Goal: Task Accomplishment & Management: Complete application form

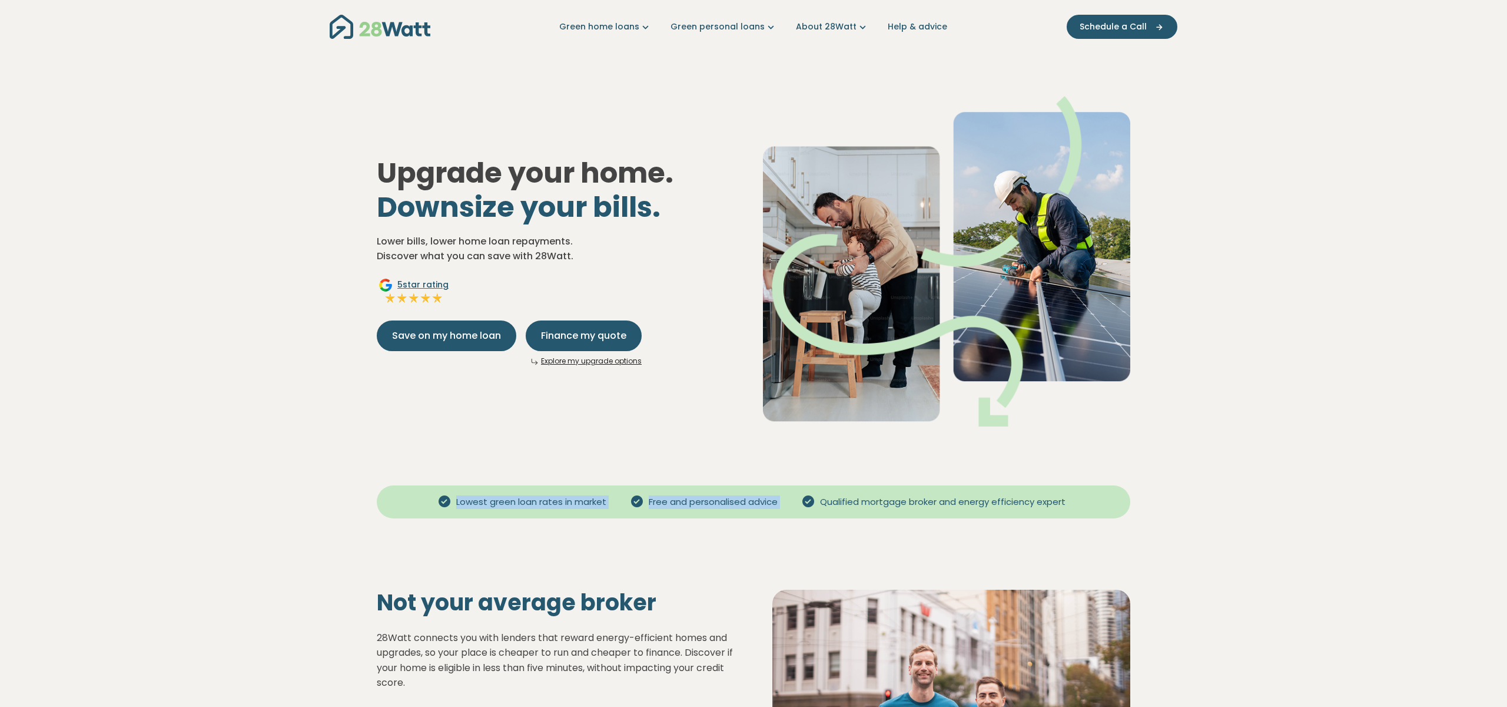
drag, startPoint x: 344, startPoint y: 513, endPoint x: 1099, endPoint y: 492, distance: 754.6
click at [1099, 492] on div "Lowest green loan rates in market Free and personalised advice Qualified mortga…" at bounding box center [754, 505] width 824 height 73
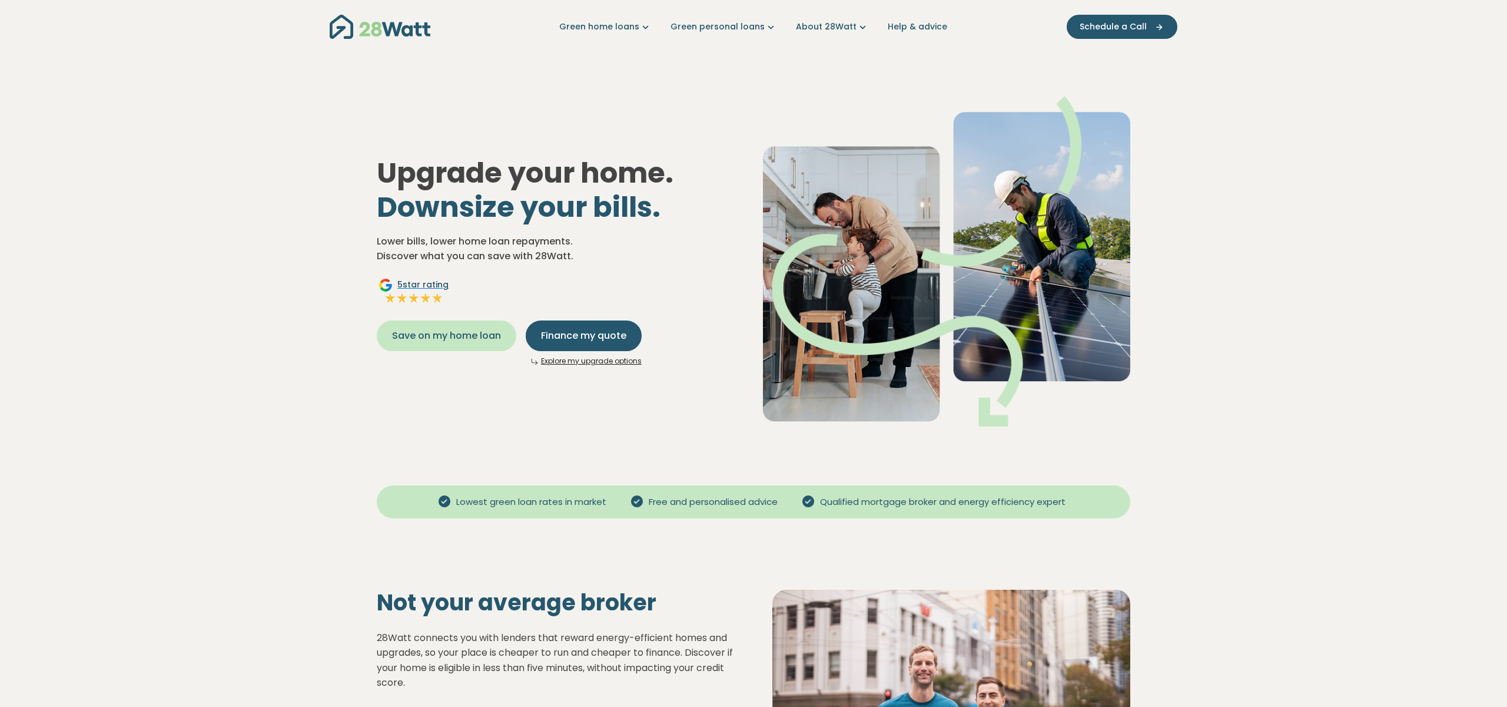
click at [468, 335] on span "Save on my home loan" at bounding box center [446, 336] width 109 height 14
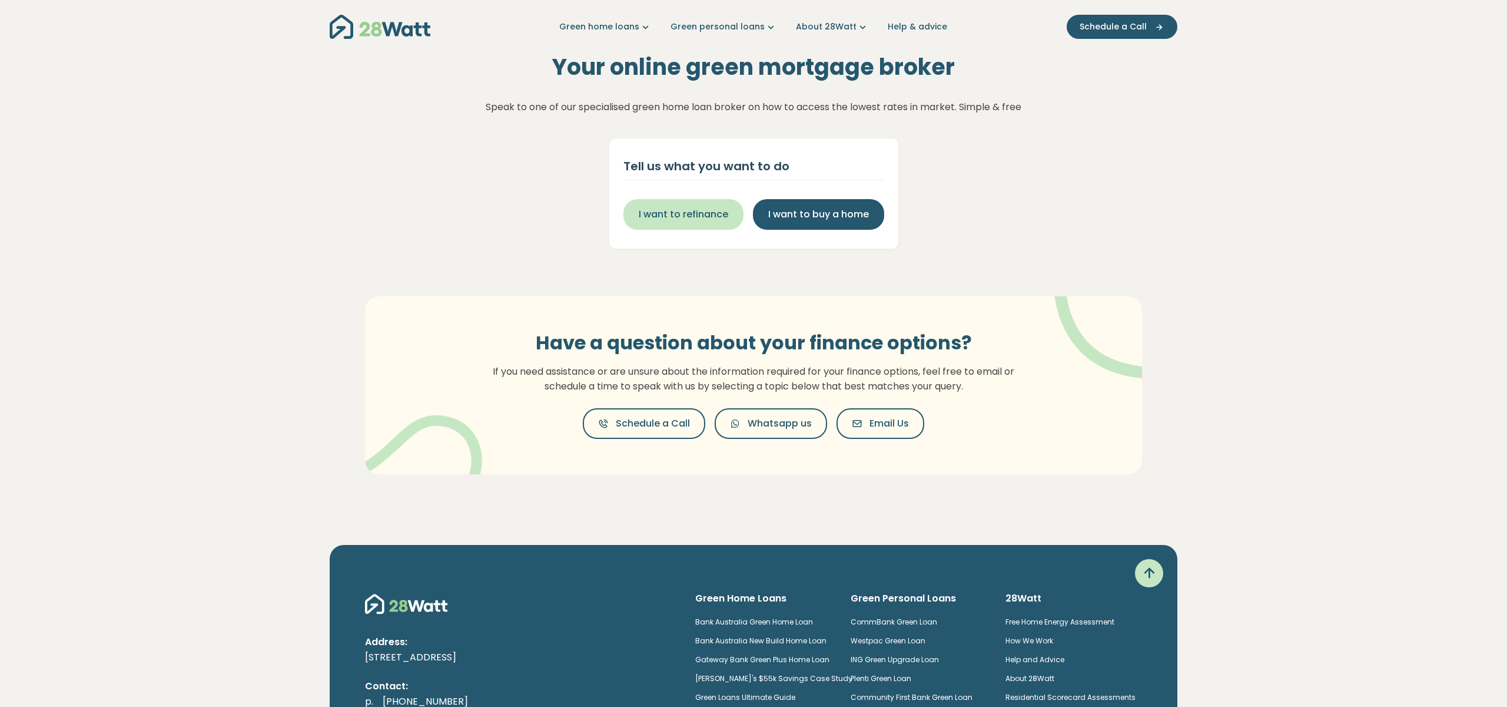
click at [687, 220] on span "I want to refinance" at bounding box center [684, 214] width 90 height 14
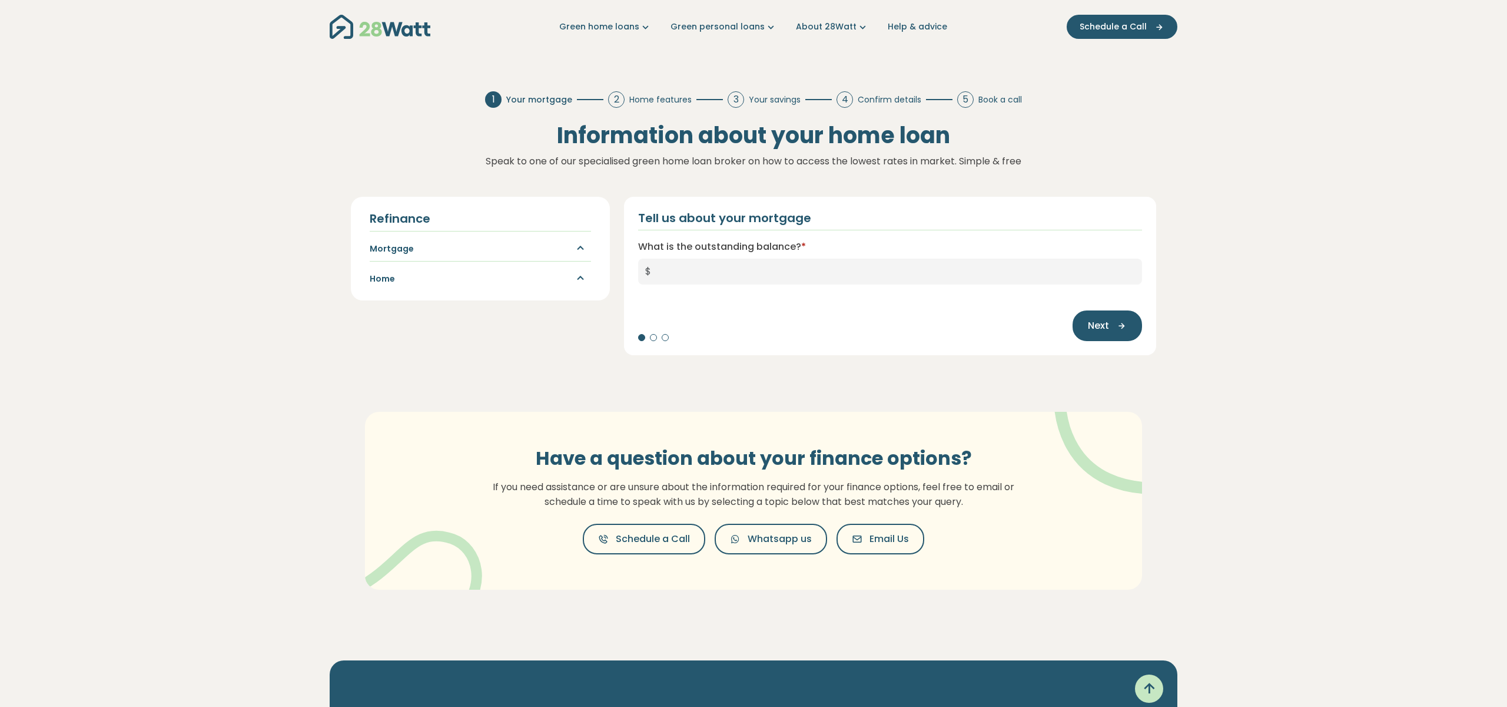
click at [581, 256] on button "button" at bounding box center [577, 248] width 28 height 15
click at [833, 273] on input "What is the outstanding balance? *" at bounding box center [900, 272] width 484 height 26
type input "*******"
click at [1110, 333] on button "Next" at bounding box center [1107, 325] width 69 height 31
click at [899, 273] on input "What is the current interest rate?" at bounding box center [844, 272] width 413 height 26
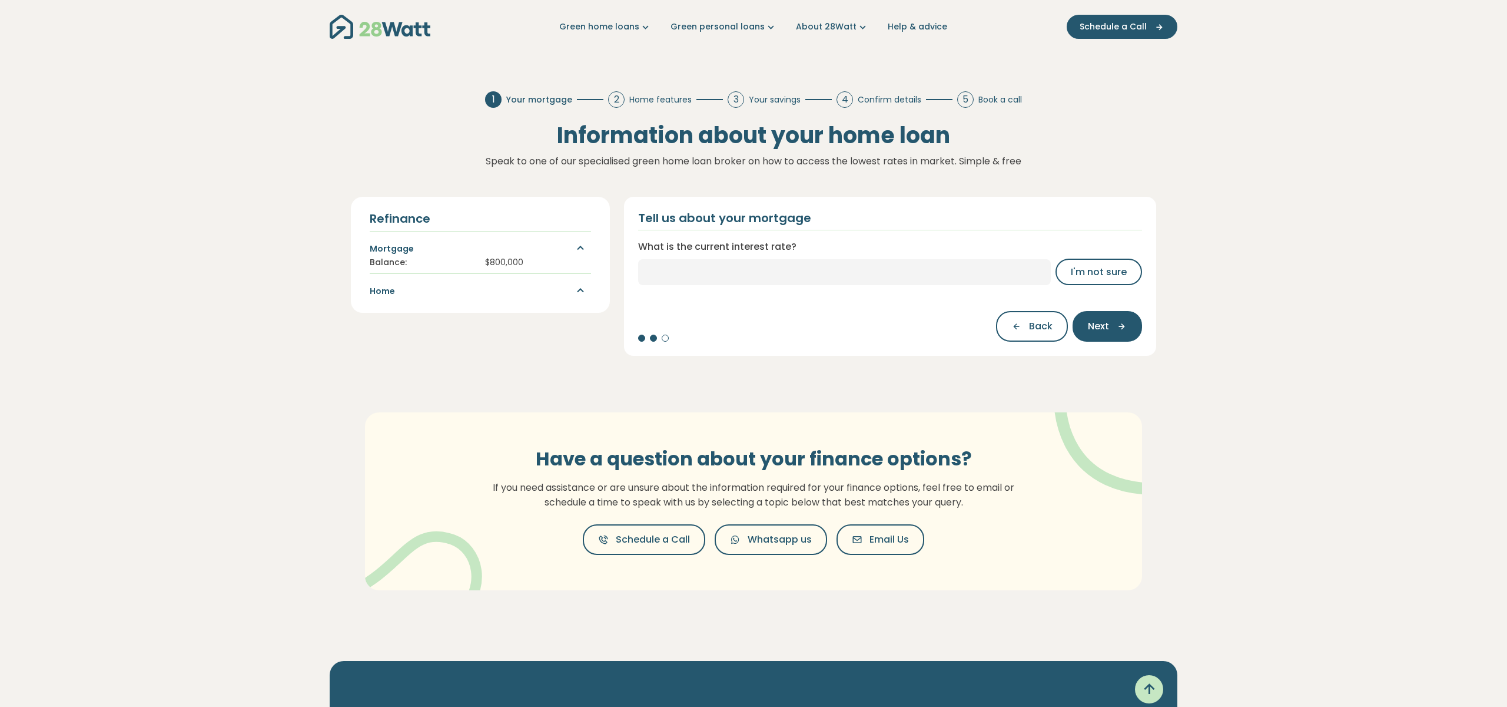
drag, startPoint x: 1089, startPoint y: 277, endPoint x: 1105, endPoint y: 289, distance: 19.3
click at [1089, 277] on span "I'm not sure" at bounding box center [1099, 272] width 56 height 14
click at [906, 270] on input "What is your combined annual household income before tax? *" at bounding box center [890, 272] width 504 height 26
drag, startPoint x: 943, startPoint y: 274, endPoint x: 538, endPoint y: 257, distance: 404.9
click at [538, 257] on div "Refinance Mortgage Balance: $ 800,000 Income: $ 280,000 annually Home Tell us a…" at bounding box center [754, 269] width 820 height 173
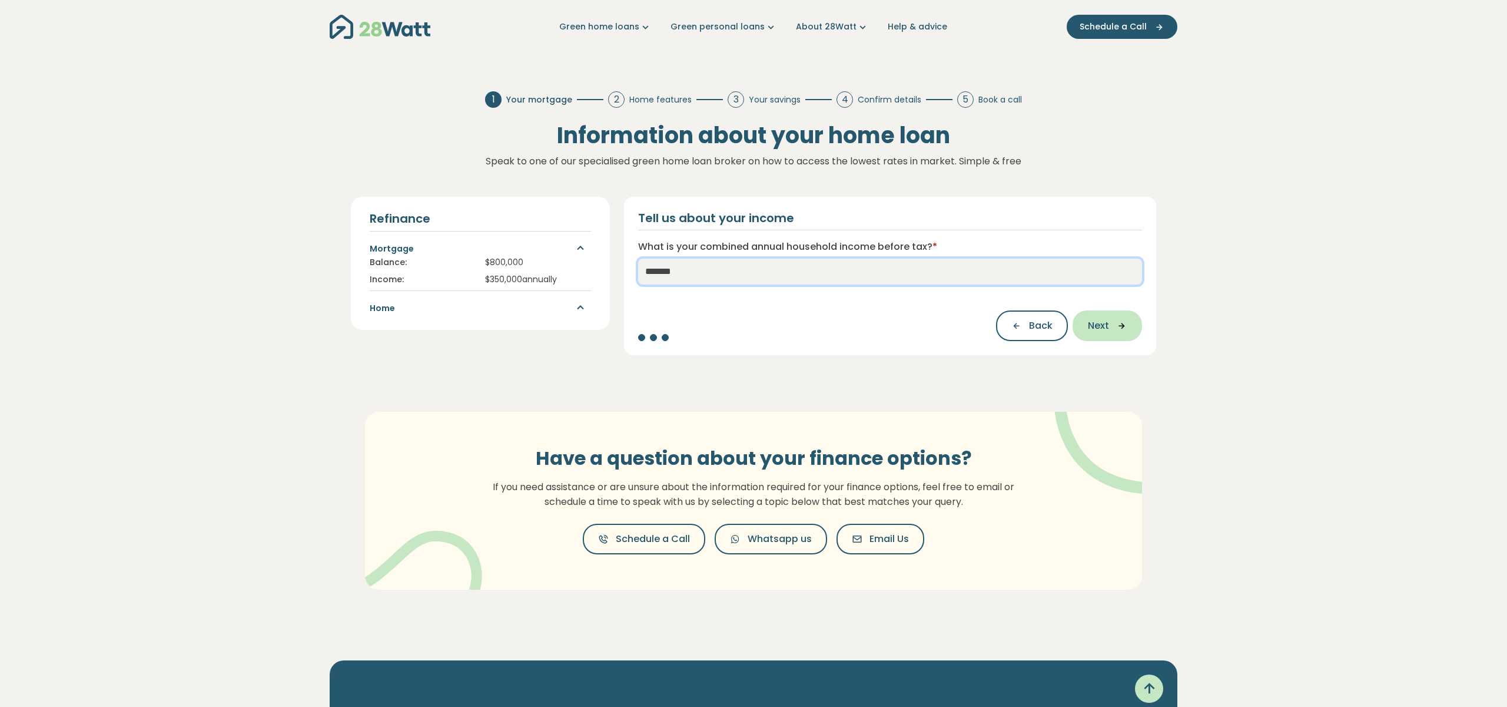
type input "*******"
click at [1123, 323] on icon "button" at bounding box center [1118, 325] width 18 height 11
